Goal: Information Seeking & Learning: Learn about a topic

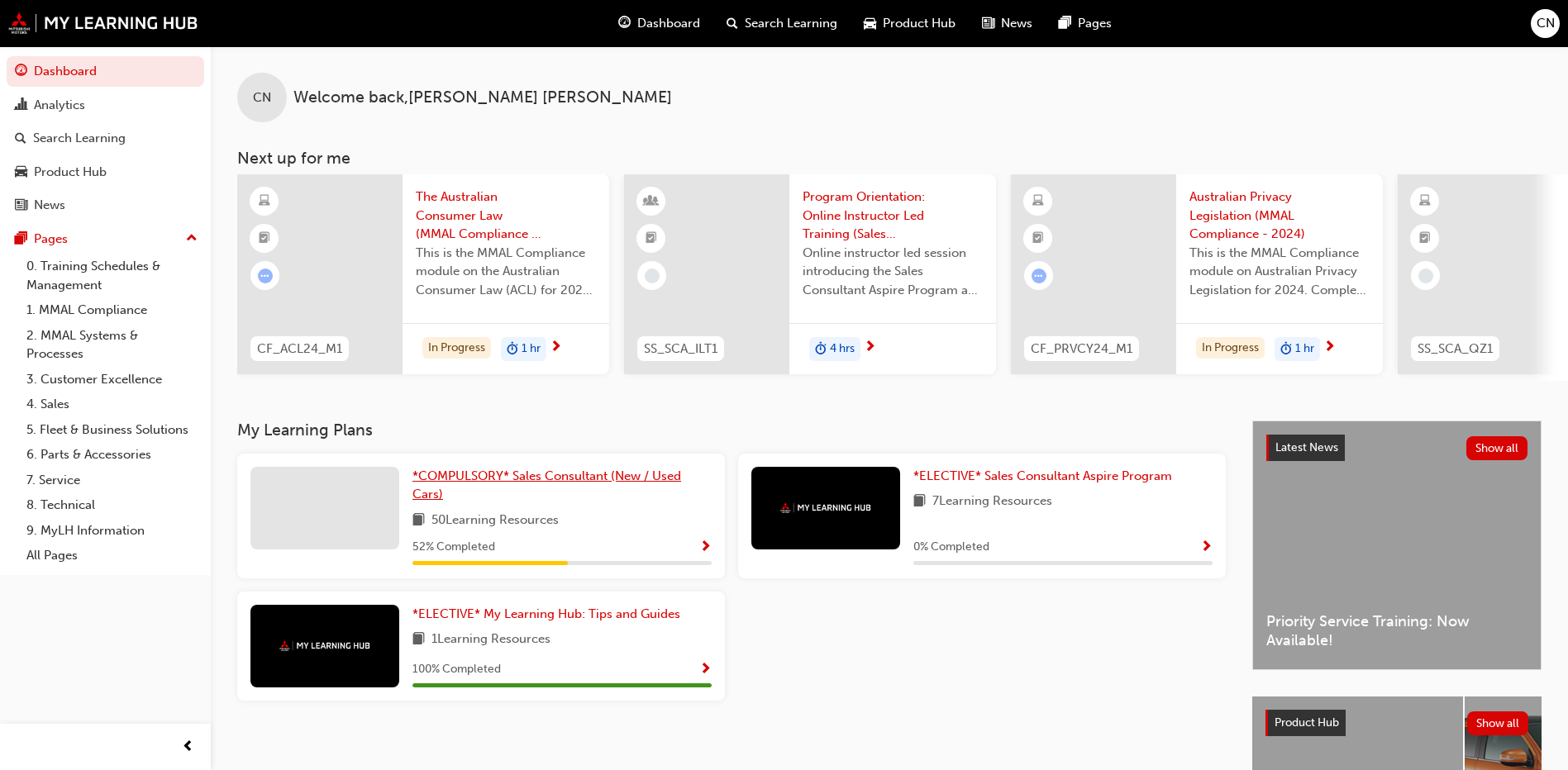
click at [660, 484] on span "*COMPULSORY* Sales Consultant (New / Used Cars)" at bounding box center [547, 485] width 268 height 34
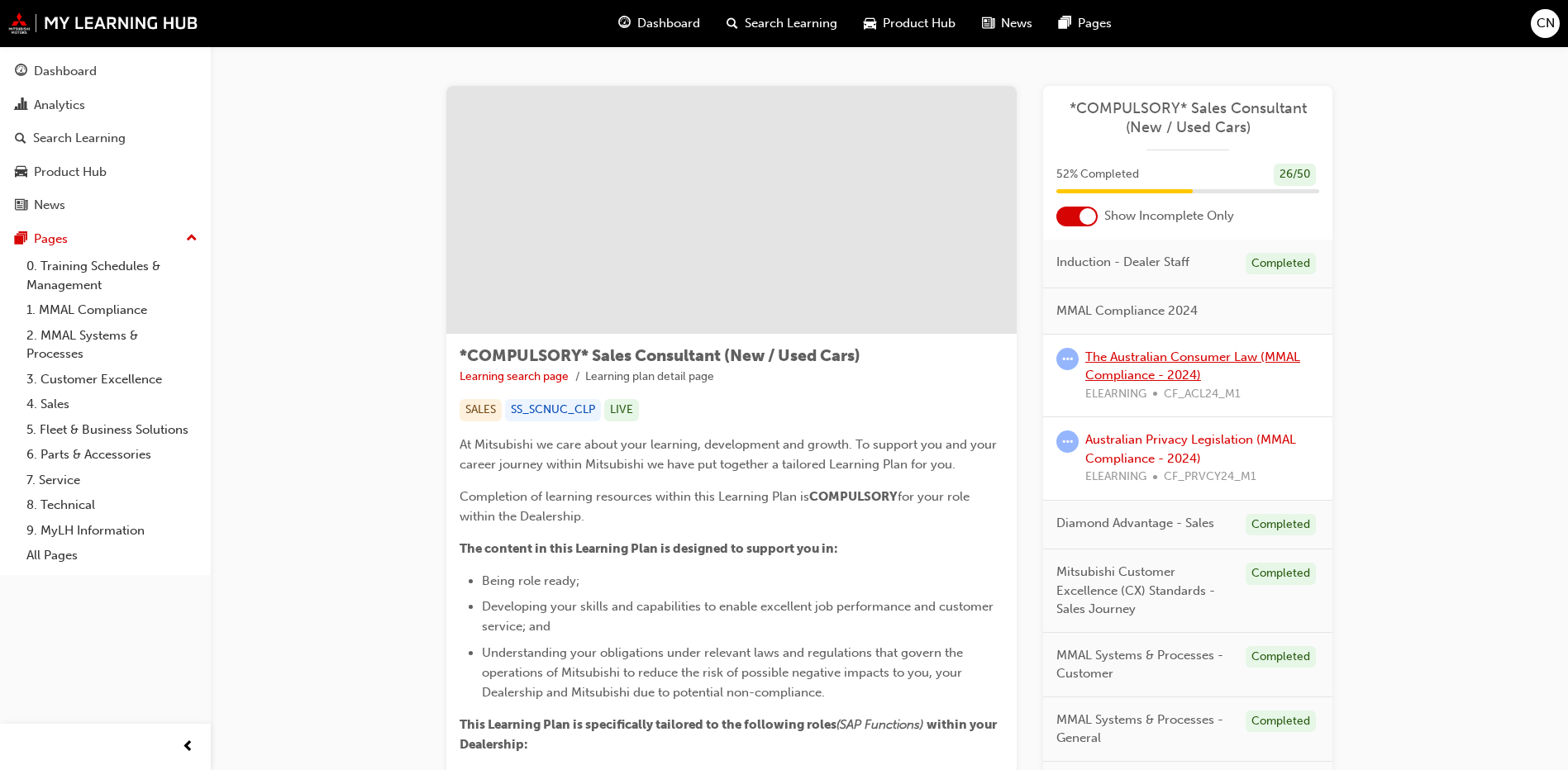
click at [1132, 372] on link "The Australian Consumer Law (MMAL Compliance - 2024)" at bounding box center [1193, 366] width 215 height 34
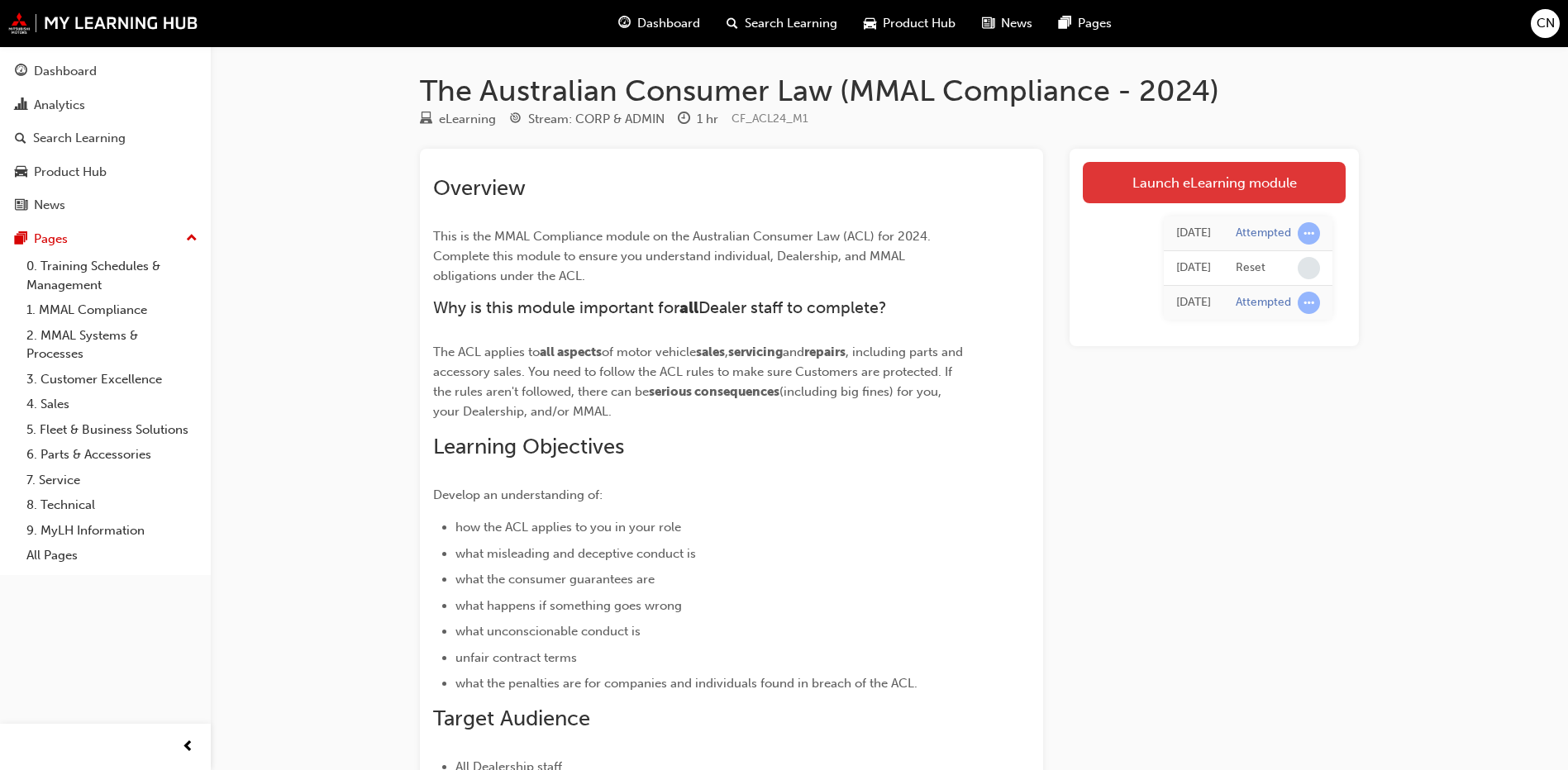
click at [1199, 173] on link "Launch eLearning module" at bounding box center [1214, 182] width 263 height 42
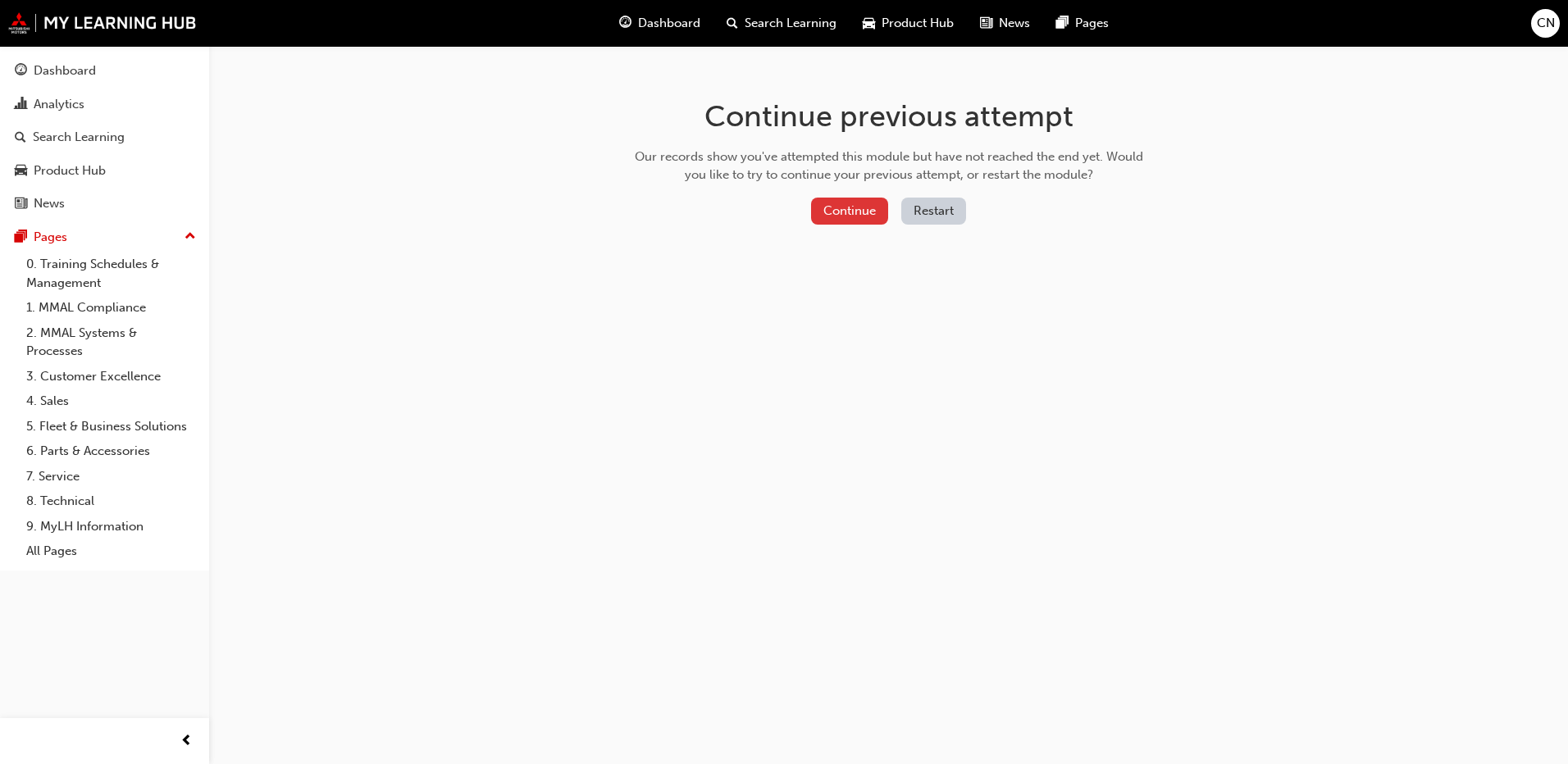
click at [858, 217] on button "Continue" at bounding box center [849, 211] width 77 height 27
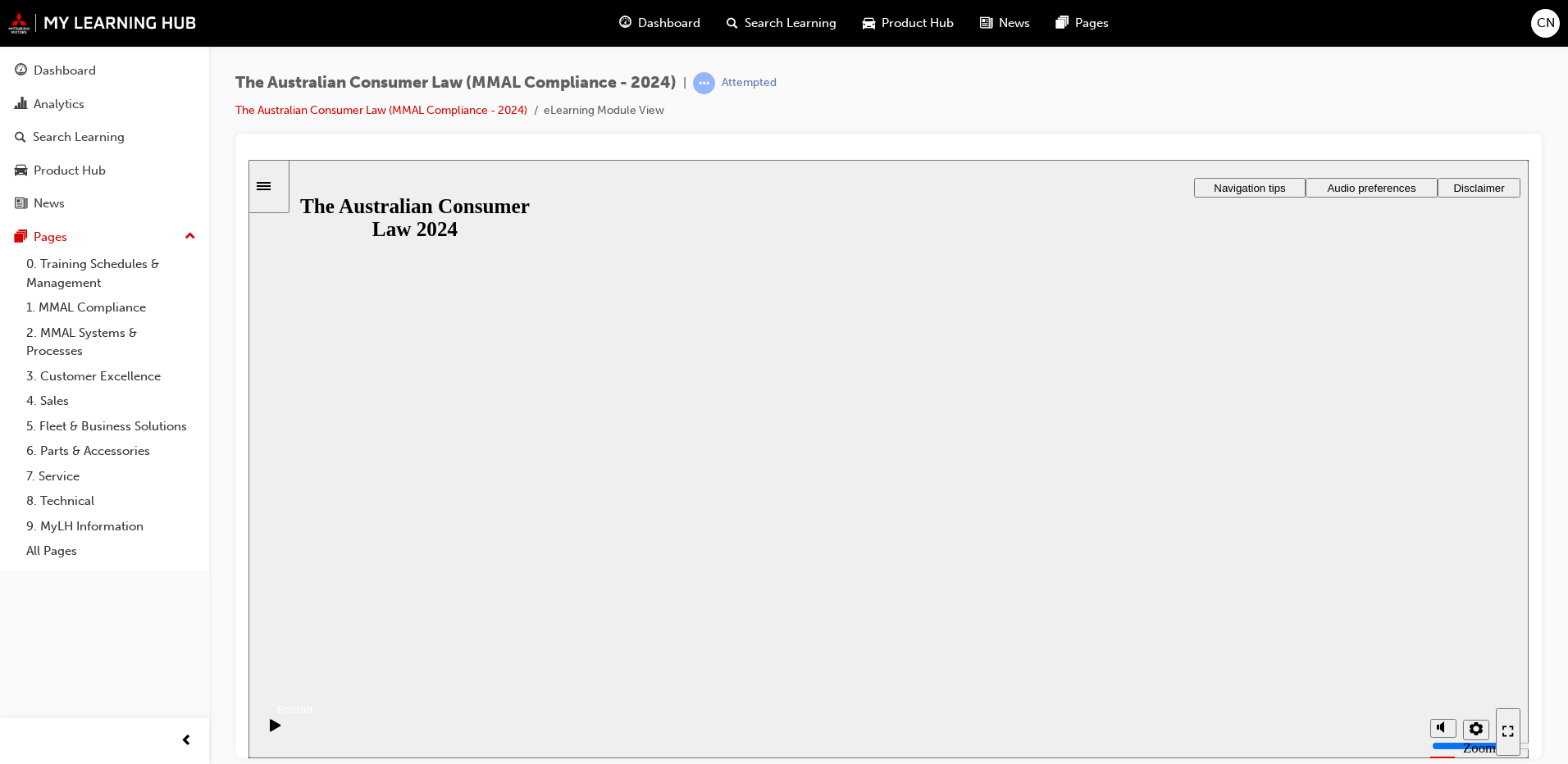
click at [313, 679] on button "Resume" at bounding box center [280, 690] width 65 height 21
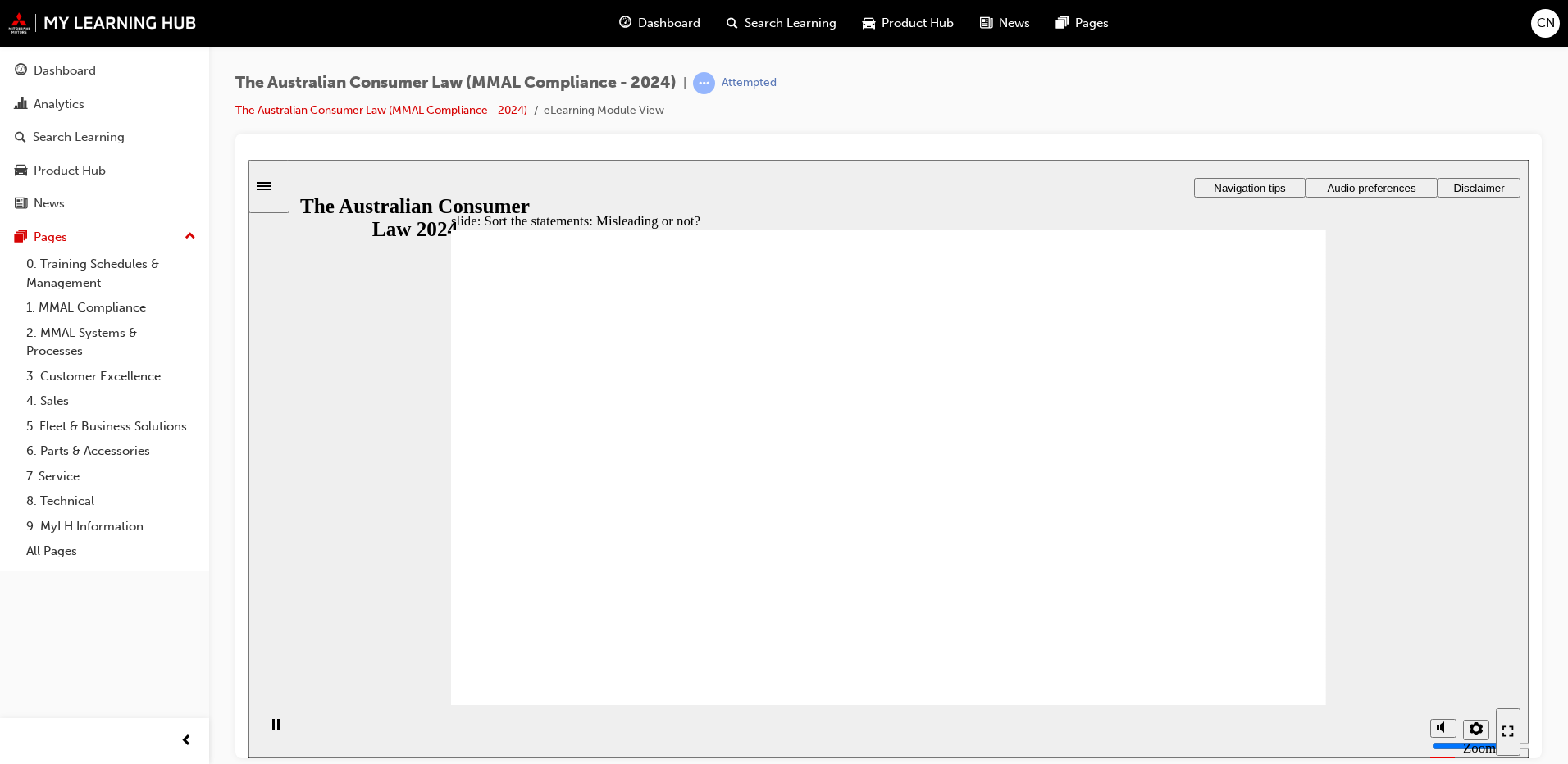
drag, startPoint x: 826, startPoint y: 403, endPoint x: 979, endPoint y: 559, distance: 218.5
drag, startPoint x: 971, startPoint y: 524, endPoint x: 653, endPoint y: 532, distance: 318.1
drag, startPoint x: 736, startPoint y: 547, endPoint x: 1075, endPoint y: 548, distance: 339.0
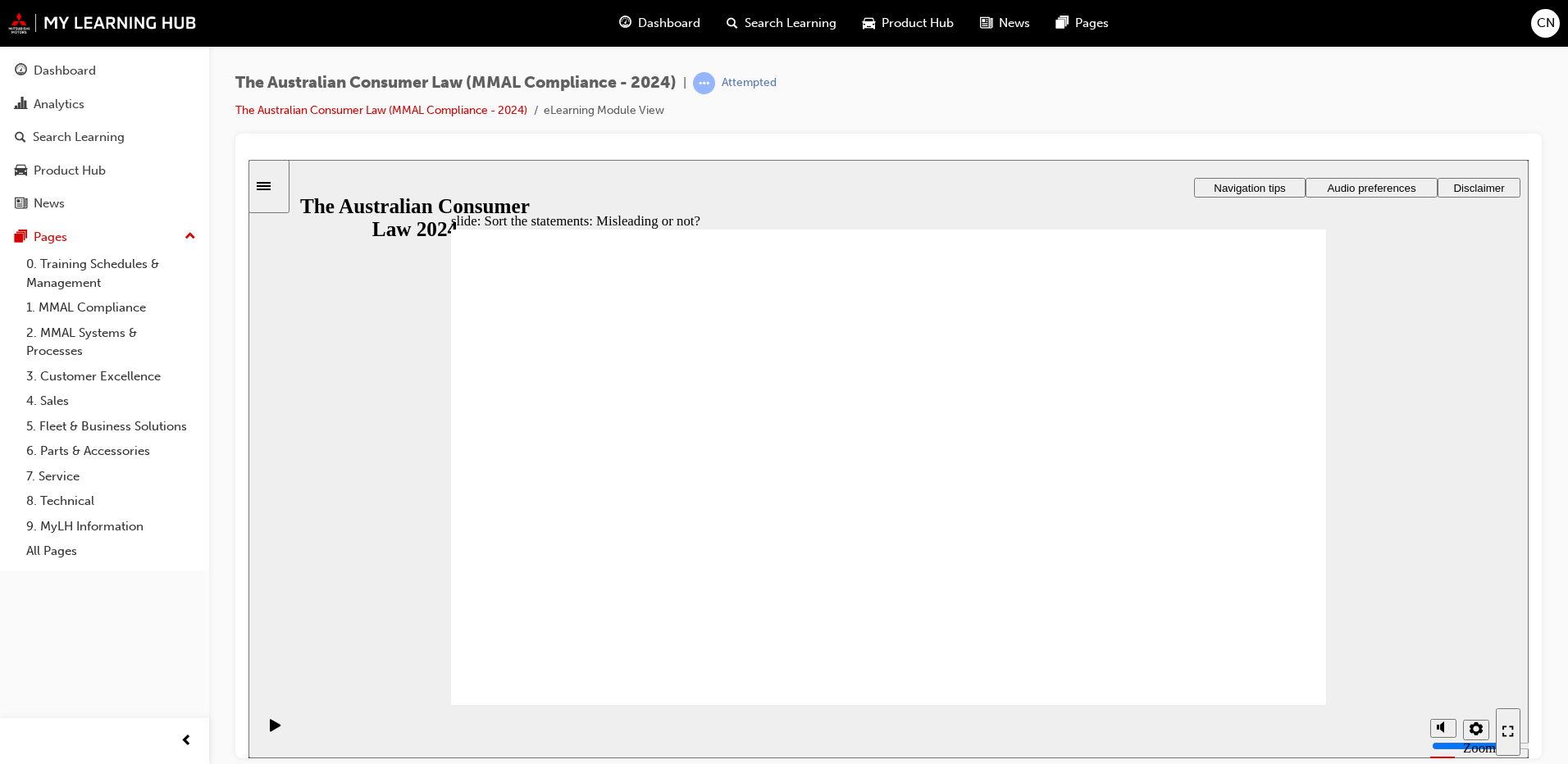
drag, startPoint x: 840, startPoint y: 401, endPoint x: 982, endPoint y: 585, distance: 232.4
drag, startPoint x: 1049, startPoint y: 545, endPoint x: 790, endPoint y: 532, distance: 259.3
drag, startPoint x: 853, startPoint y: 379, endPoint x: 1032, endPoint y: 536, distance: 238.1
drag, startPoint x: 914, startPoint y: 408, endPoint x: 760, endPoint y: 525, distance: 193.4
drag, startPoint x: 877, startPoint y: 413, endPoint x: 1015, endPoint y: 538, distance: 186.2
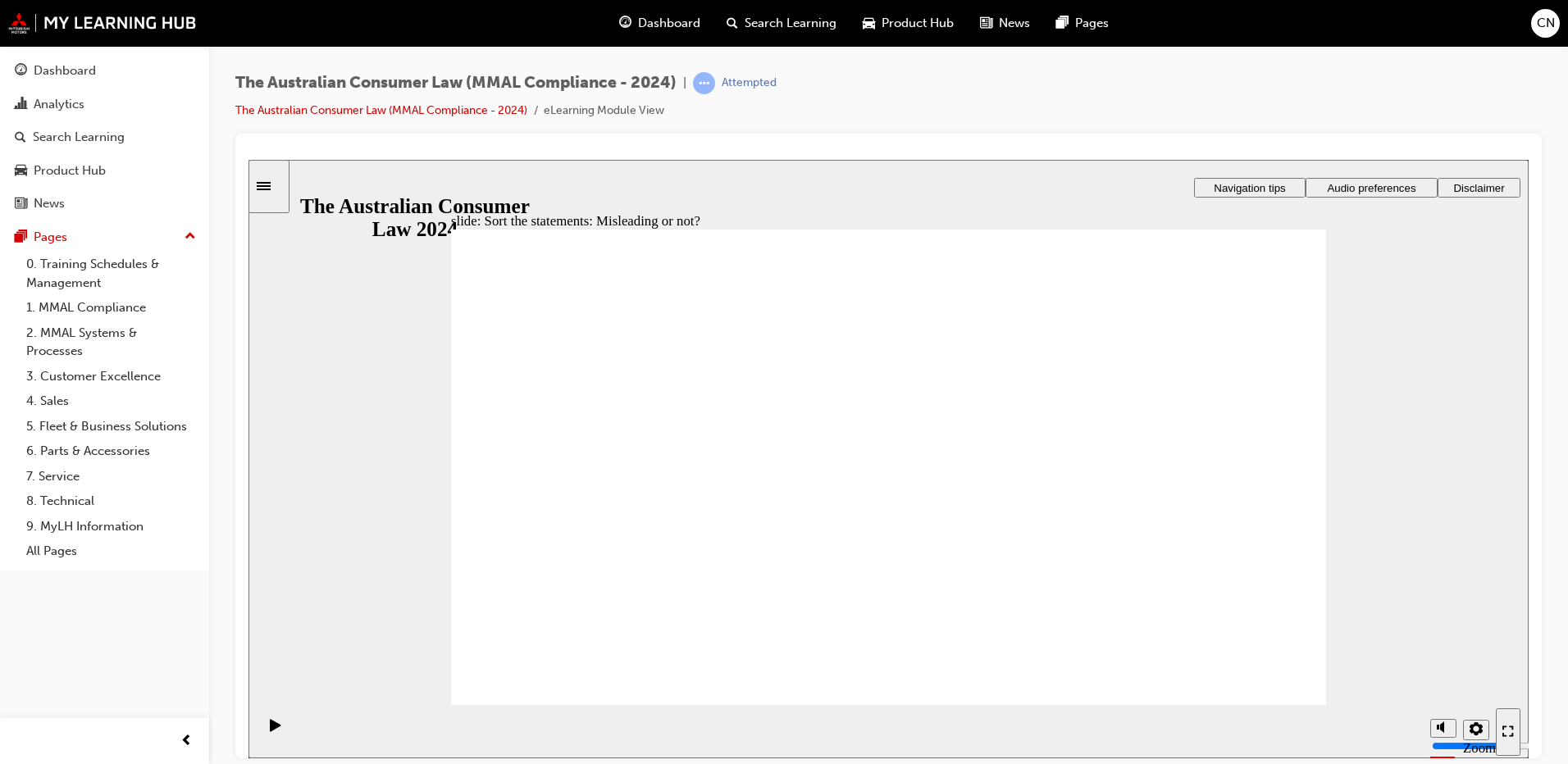
drag, startPoint x: 1015, startPoint y: 538, endPoint x: 793, endPoint y: 534, distance: 222.0
